Goal: Find specific page/section: Find specific page/section

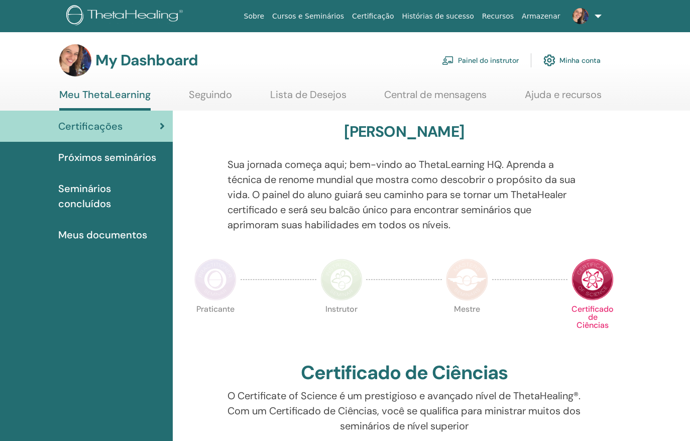
click at [475, 59] on link "Painel do instrutor" at bounding box center [480, 60] width 77 height 22
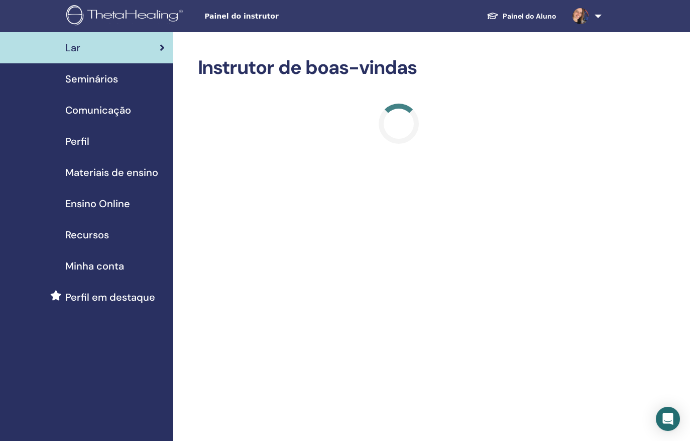
click at [94, 174] on span "Materiais de ensino" at bounding box center [111, 172] width 93 height 15
